Goal: Transaction & Acquisition: Purchase product/service

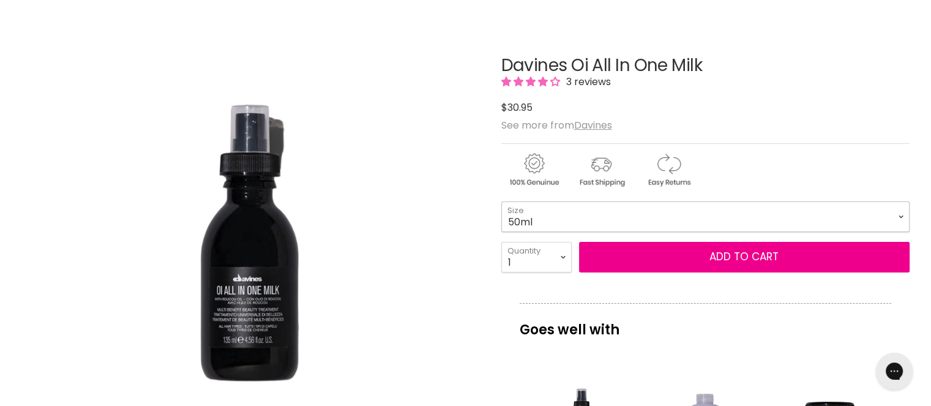
click at [901, 212] on select "50ml 135ml" at bounding box center [705, 216] width 408 height 31
click at [501, 201] on select "50ml 135ml" at bounding box center [705, 216] width 408 height 31
select select "135ml"
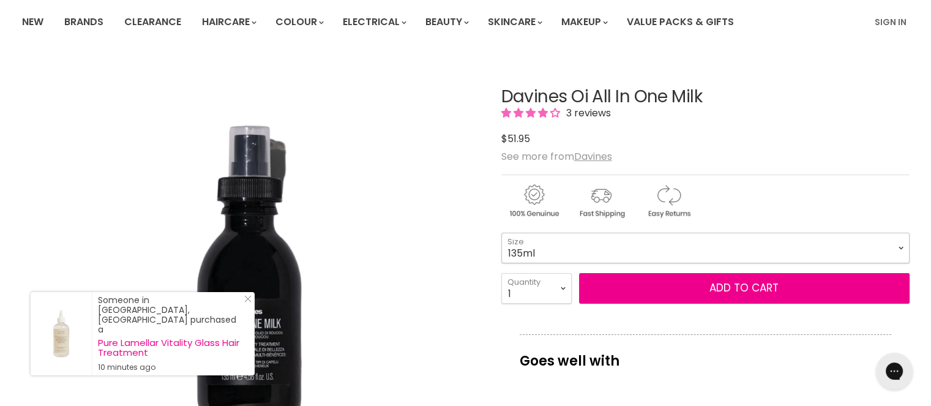
scroll to position [184, 0]
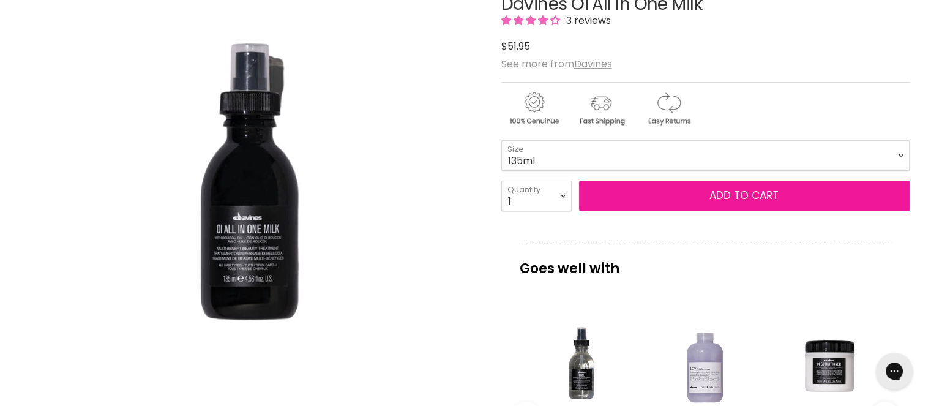
click at [678, 198] on button "Add to cart" at bounding box center [744, 196] width 331 height 31
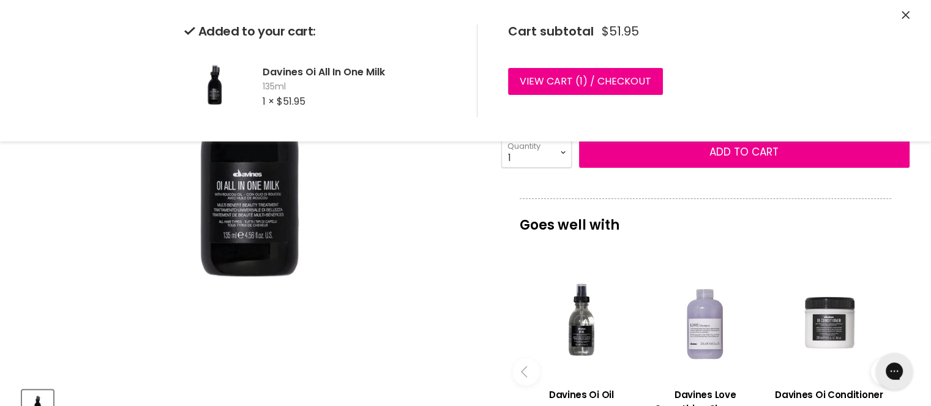
scroll to position [306, 0]
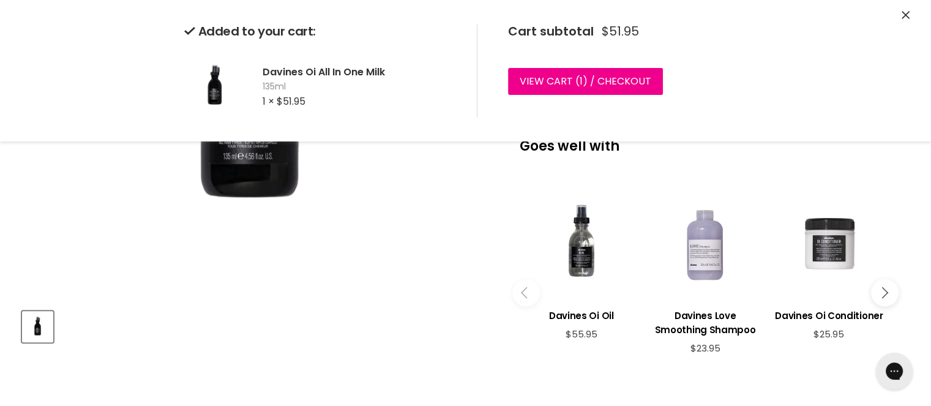
click at [834, 244] on div "Main content" at bounding box center [828, 243] width 111 height 111
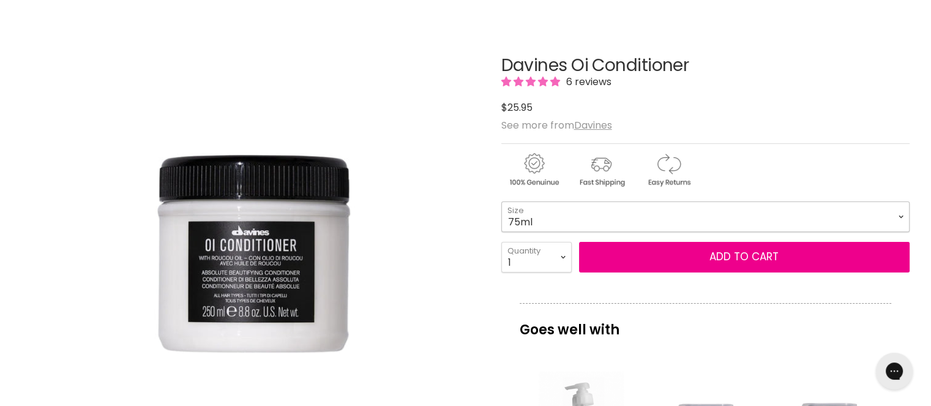
click at [900, 215] on select "75ml 250ml 1 Litre" at bounding box center [705, 216] width 408 height 31
click at [501, 201] on select "75ml 250ml 1 Litre" at bounding box center [705, 216] width 408 height 31
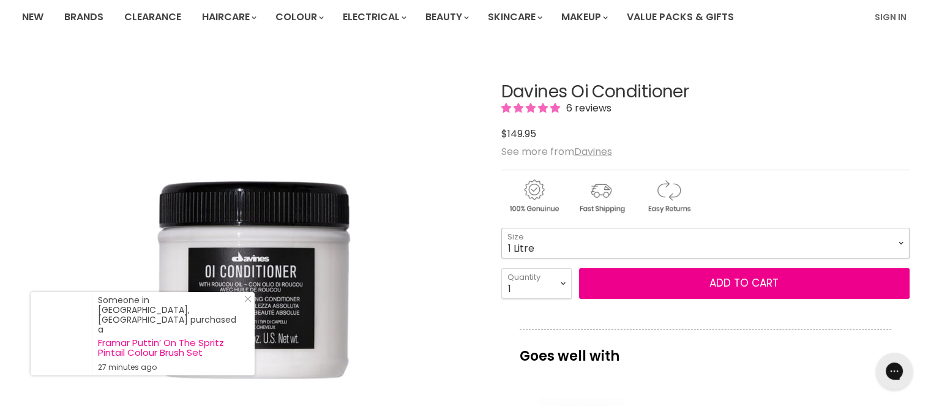
scroll to position [184, 0]
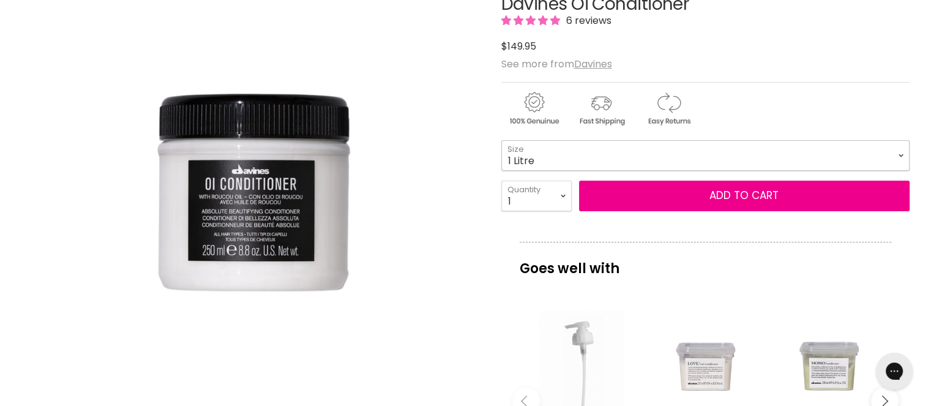
click at [903, 154] on select "75ml 250ml 1 Litre" at bounding box center [705, 155] width 408 height 31
click at [501, 140] on select "75ml 250ml 1 Litre" at bounding box center [705, 155] width 408 height 31
select select "250ml"
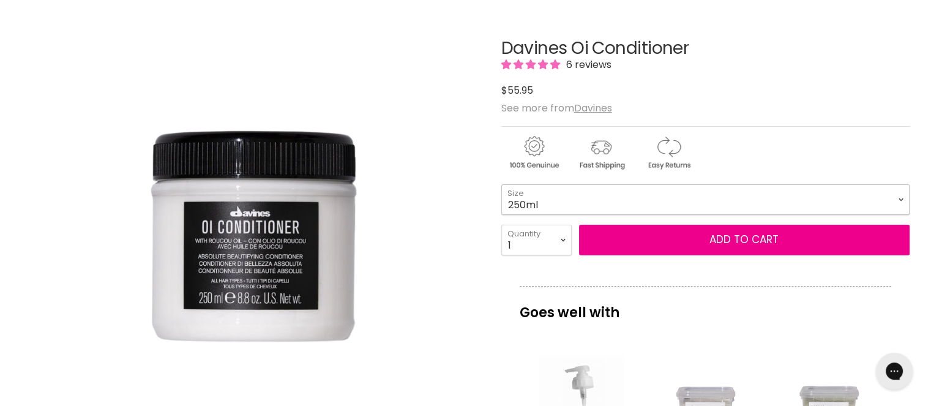
scroll to position [122, 0]
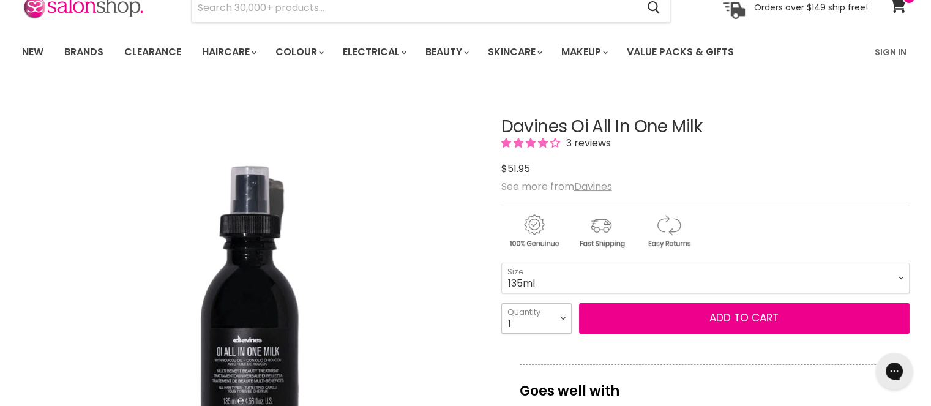
click at [563, 318] on select "1 2 3 4 5 6 7 8 9 10+" at bounding box center [536, 318] width 70 height 31
select select "2"
click at [501, 303] on select "1 2 3 4 5 6 7 8 9 10+" at bounding box center [536, 318] width 70 height 31
type input "2"
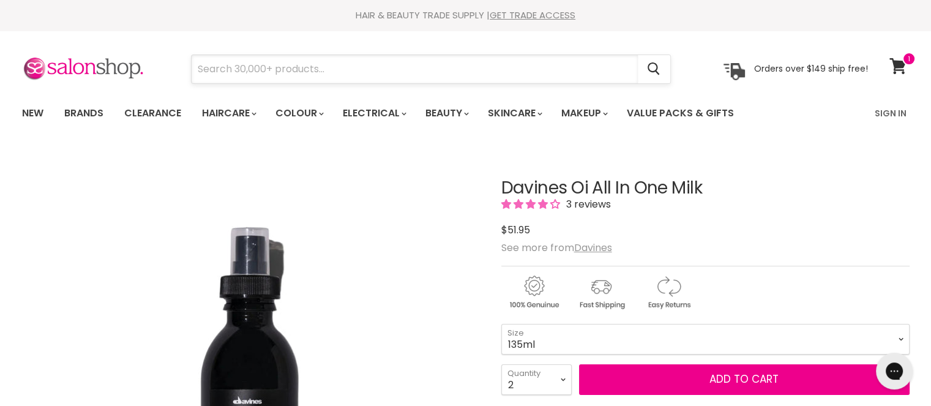
click at [287, 70] on input "Search" at bounding box center [415, 69] width 446 height 28
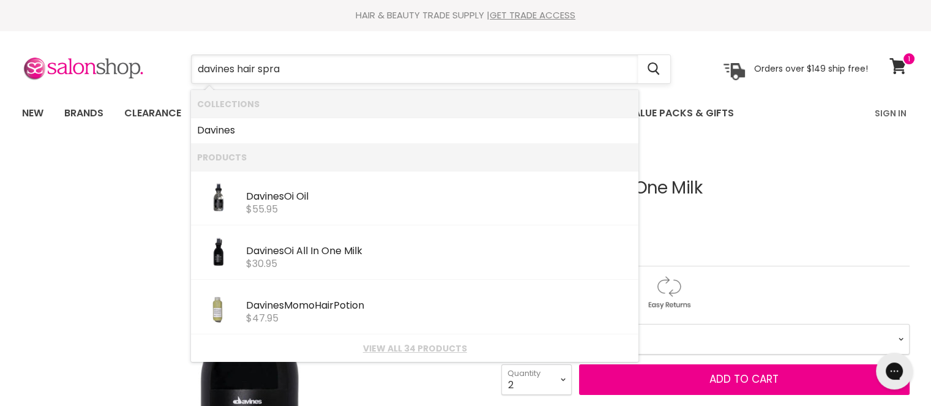
type input "davines hair spray"
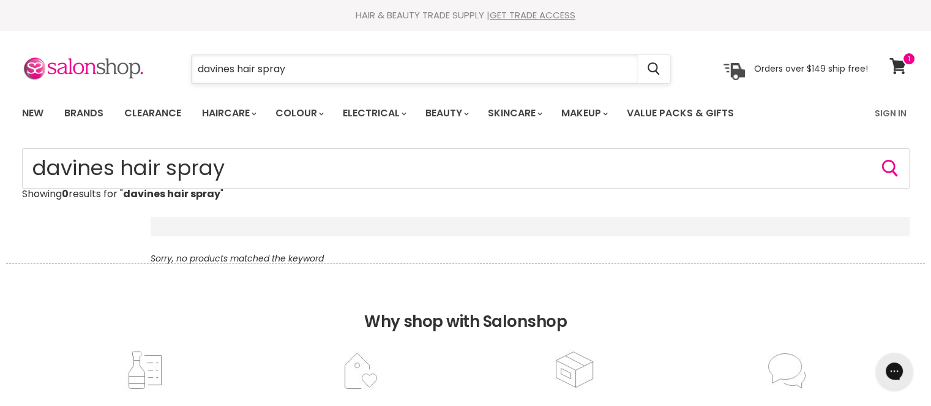
click at [294, 70] on input "davines hair spray" at bounding box center [415, 69] width 446 height 28
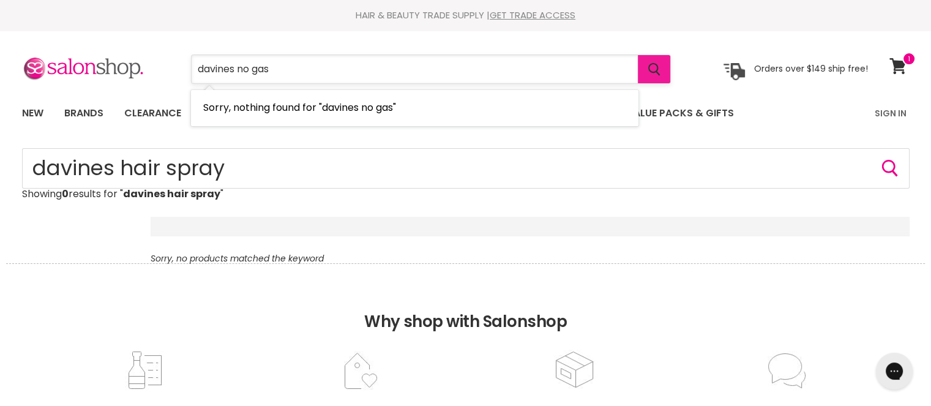
type input "davines no gas"
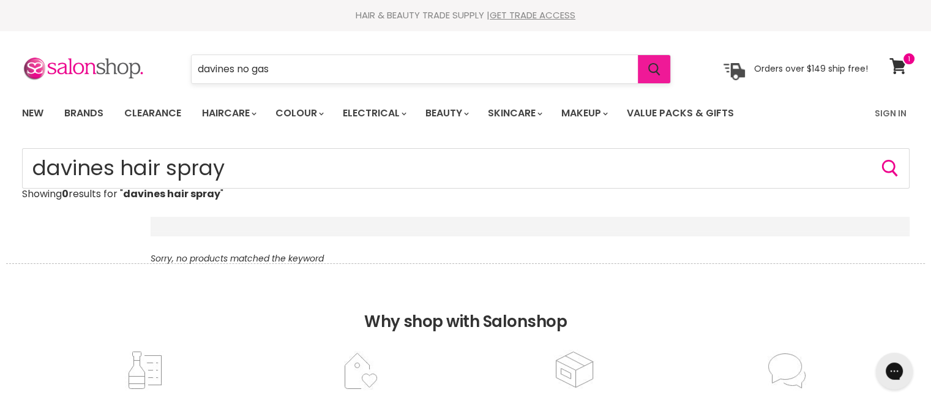
click at [657, 70] on icon "Search" at bounding box center [654, 69] width 12 height 13
click at [289, 66] on input "davines no gas" at bounding box center [415, 69] width 446 height 28
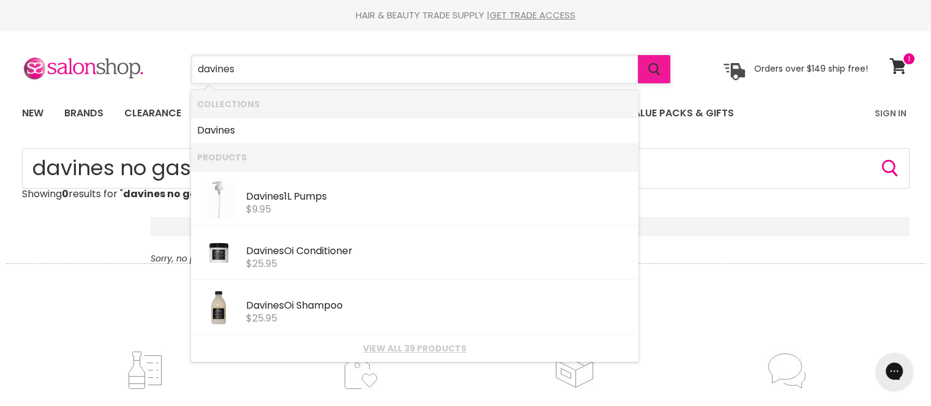
type input "davines"
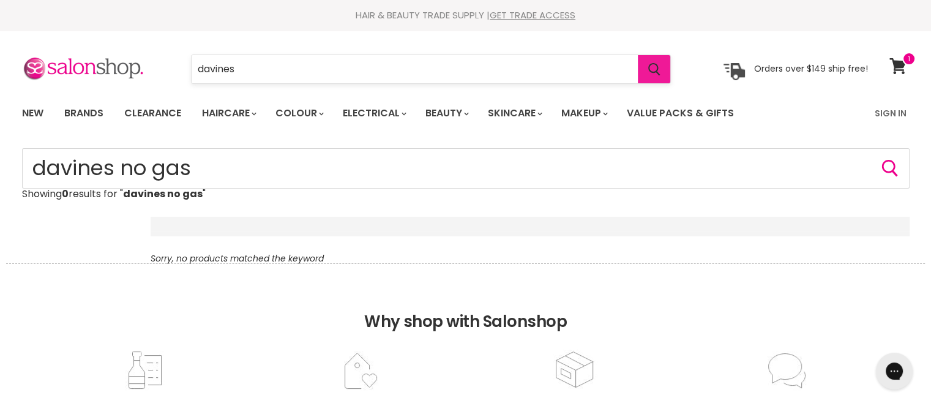
click at [656, 75] on icon "Search" at bounding box center [654, 69] width 12 height 13
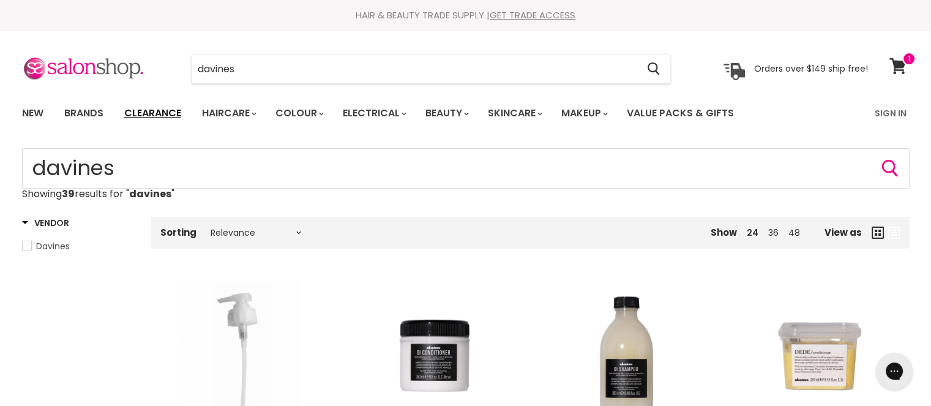
click at [142, 112] on link "Clearance" at bounding box center [152, 113] width 75 height 26
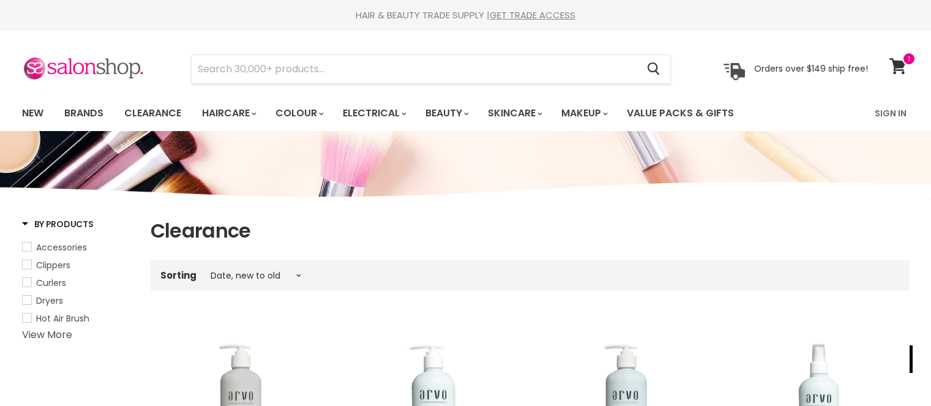
select select "created-descending"
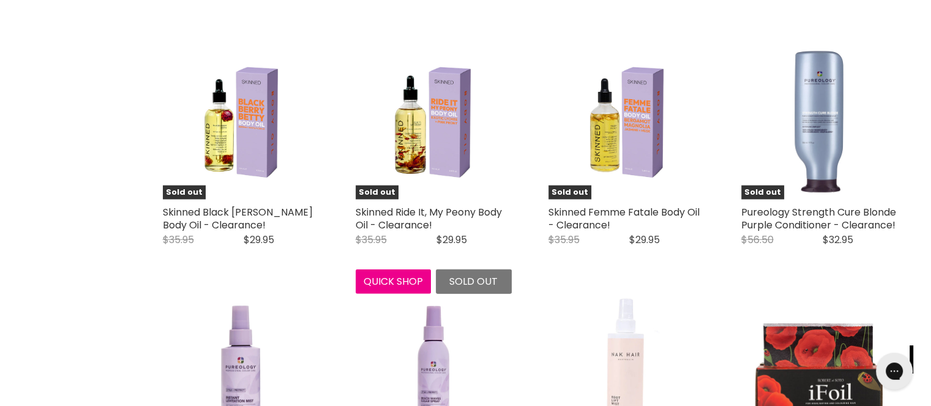
scroll to position [3061, 0]
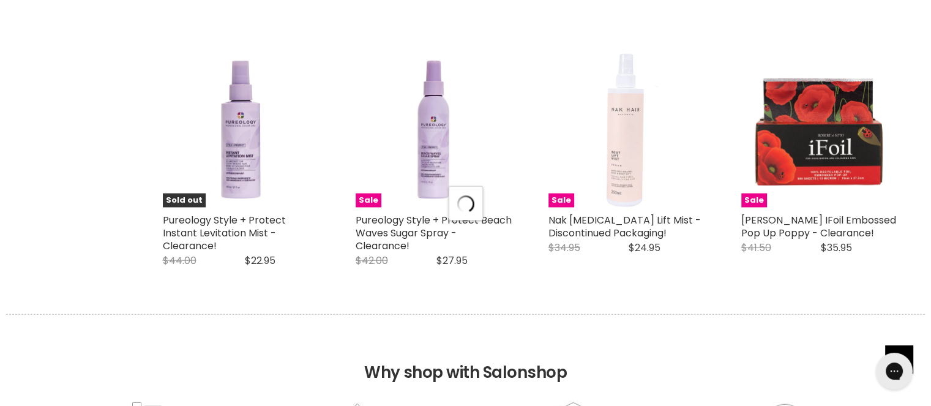
select select "created-descending"
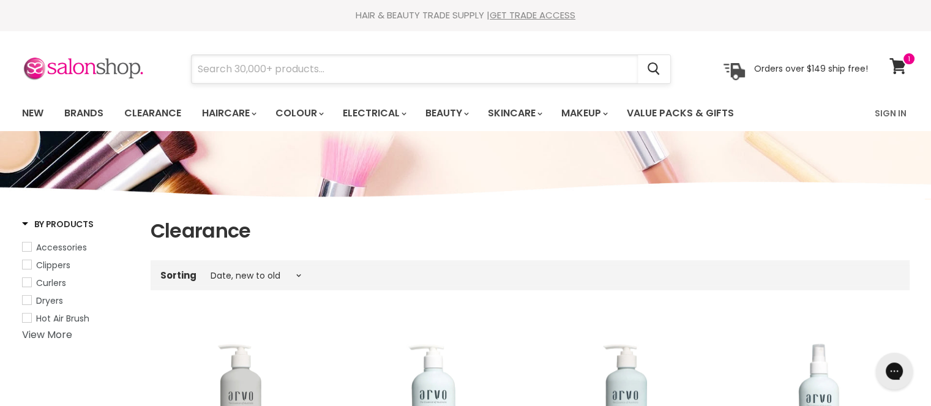
click at [220, 74] on input "Search" at bounding box center [415, 69] width 446 height 28
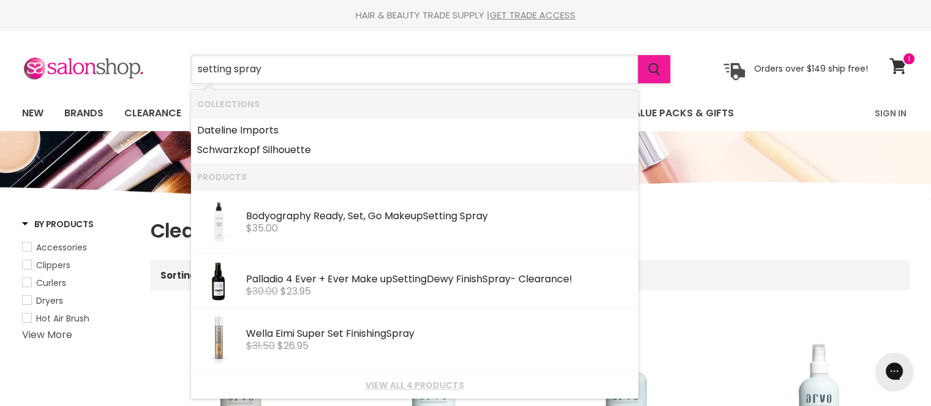
type input "setting spray"
click at [661, 70] on icon "Search" at bounding box center [654, 69] width 12 height 13
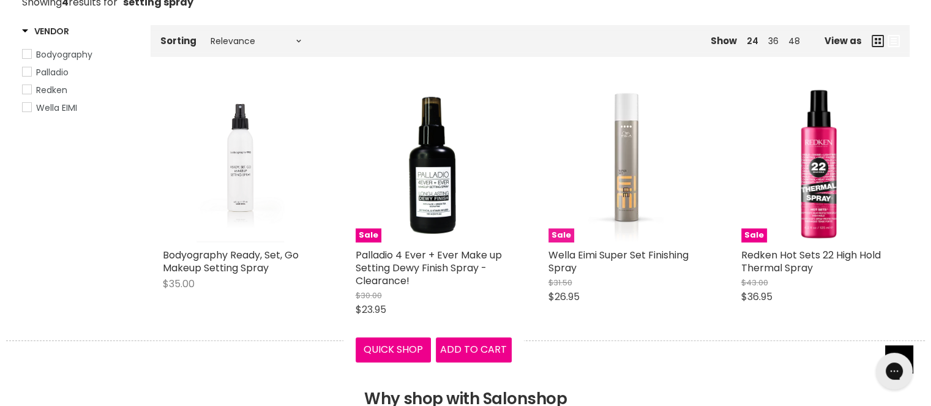
scroll to position [184, 0]
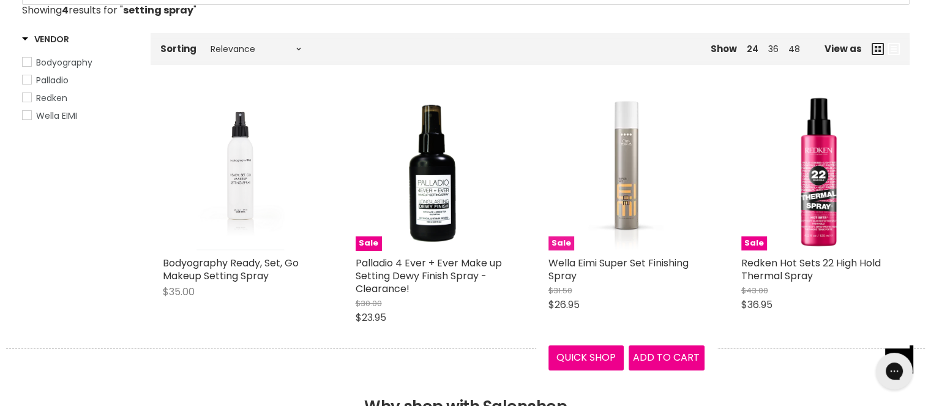
click at [624, 184] on img "Main content" at bounding box center [626, 172] width 83 height 156
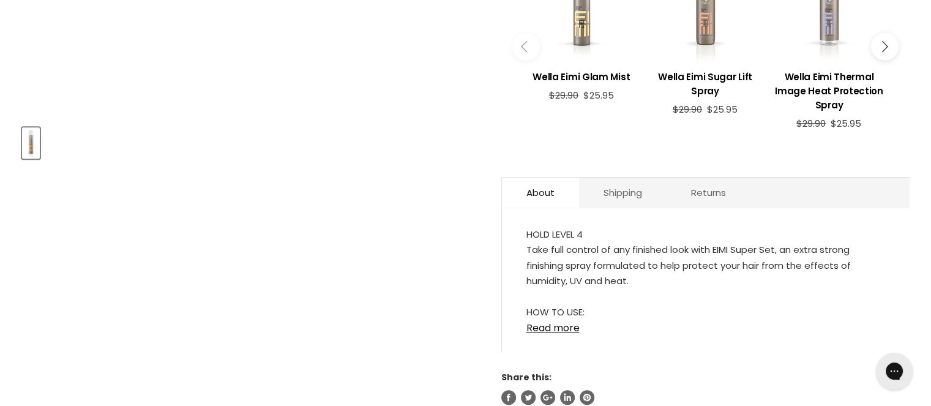
scroll to position [367, 0]
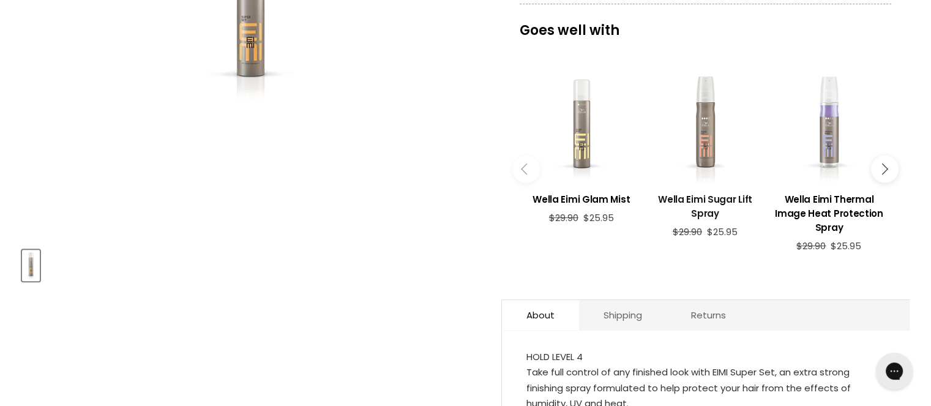
click at [713, 200] on h3 "Wella Eimi Sugar Lift Spray" at bounding box center [705, 206] width 111 height 28
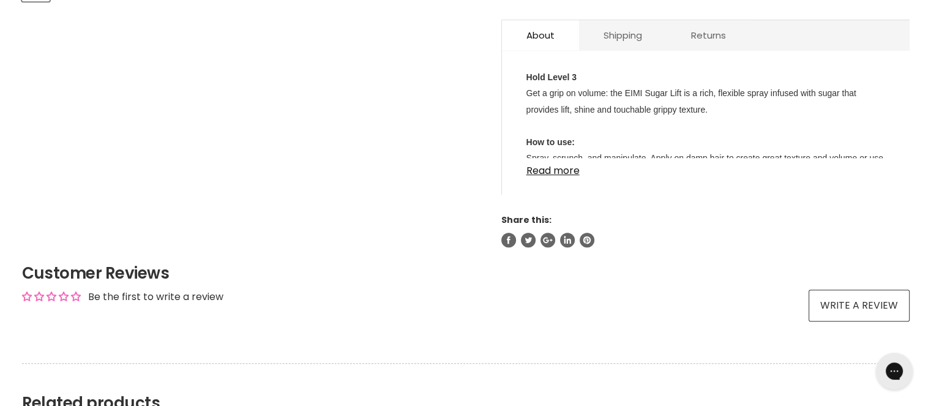
scroll to position [629, 0]
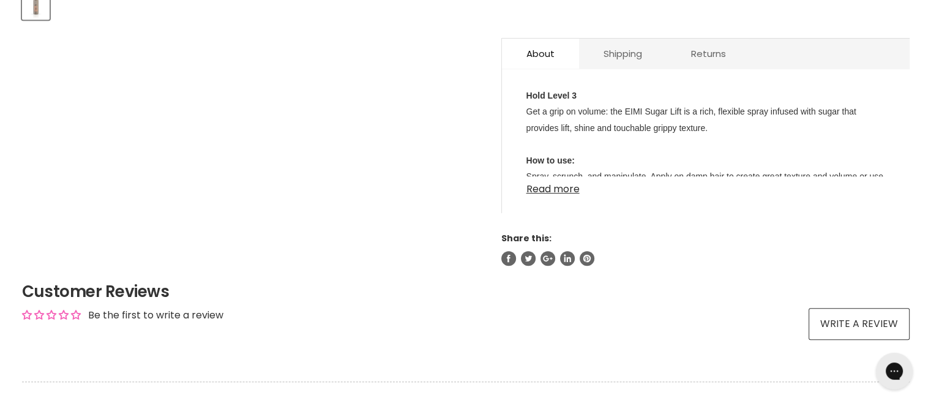
click at [538, 188] on link "Read more" at bounding box center [706, 185] width 359 height 18
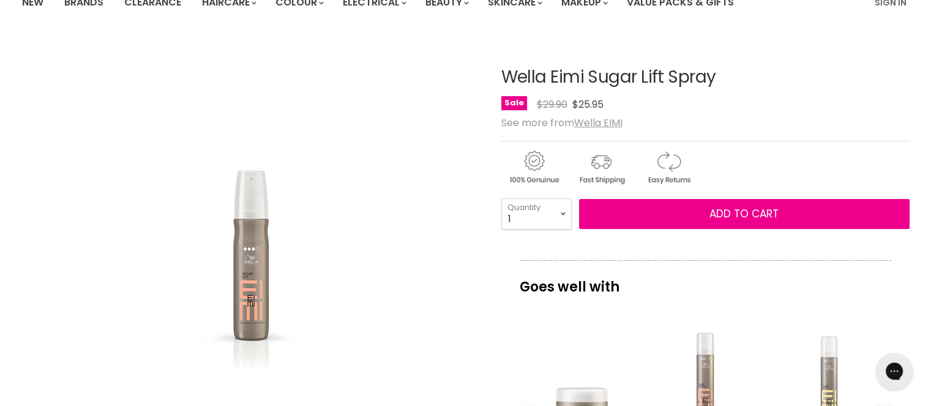
scroll to position [0, 0]
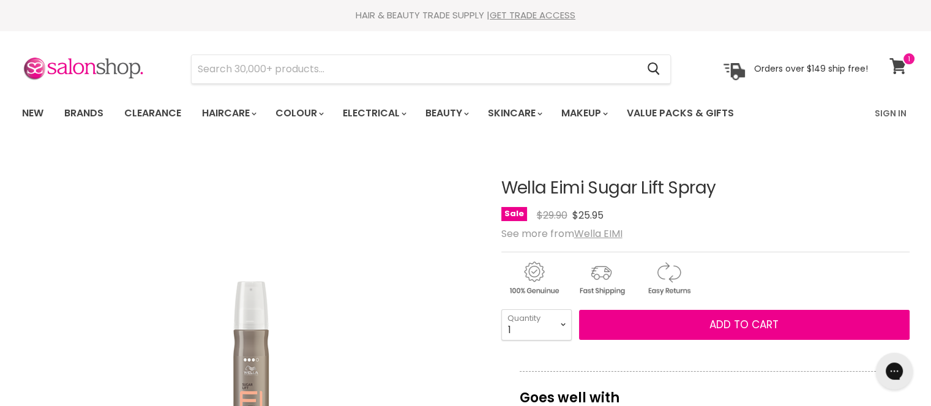
click at [891, 62] on icon at bounding box center [898, 66] width 17 height 16
